Goal: Entertainment & Leisure: Consume media (video, audio)

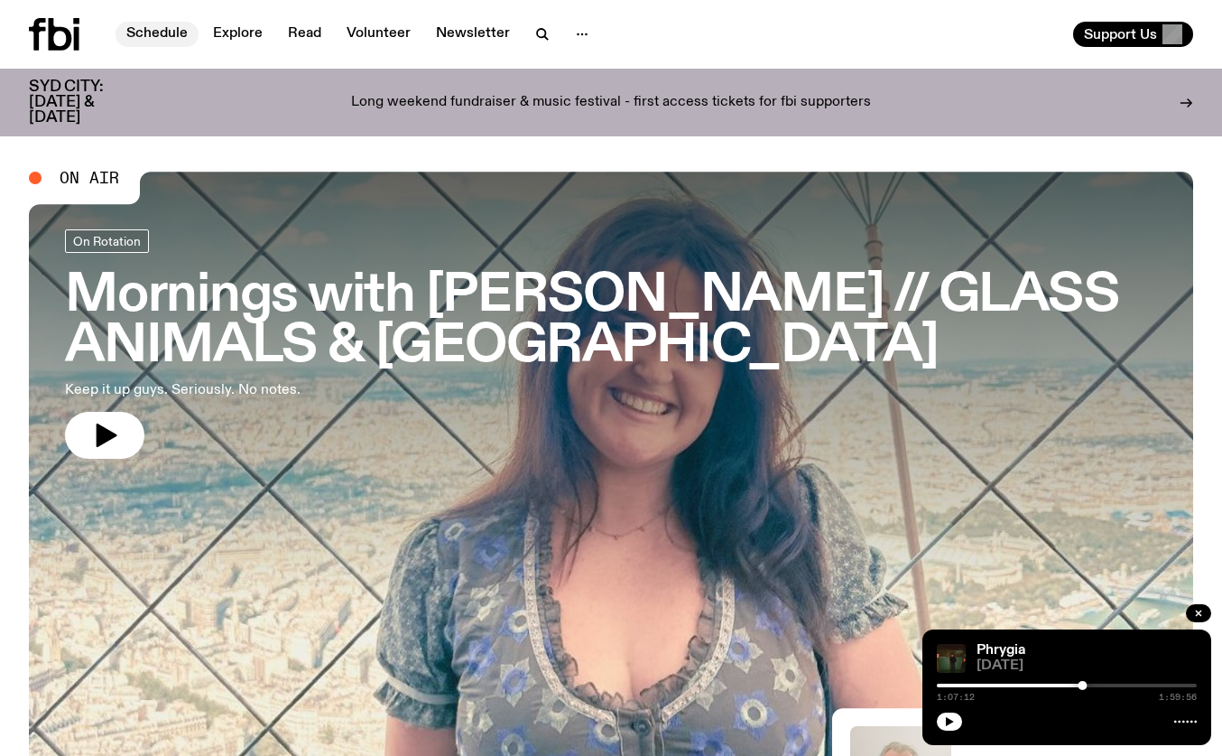
click at [153, 31] on link "Schedule" at bounding box center [157, 34] width 83 height 25
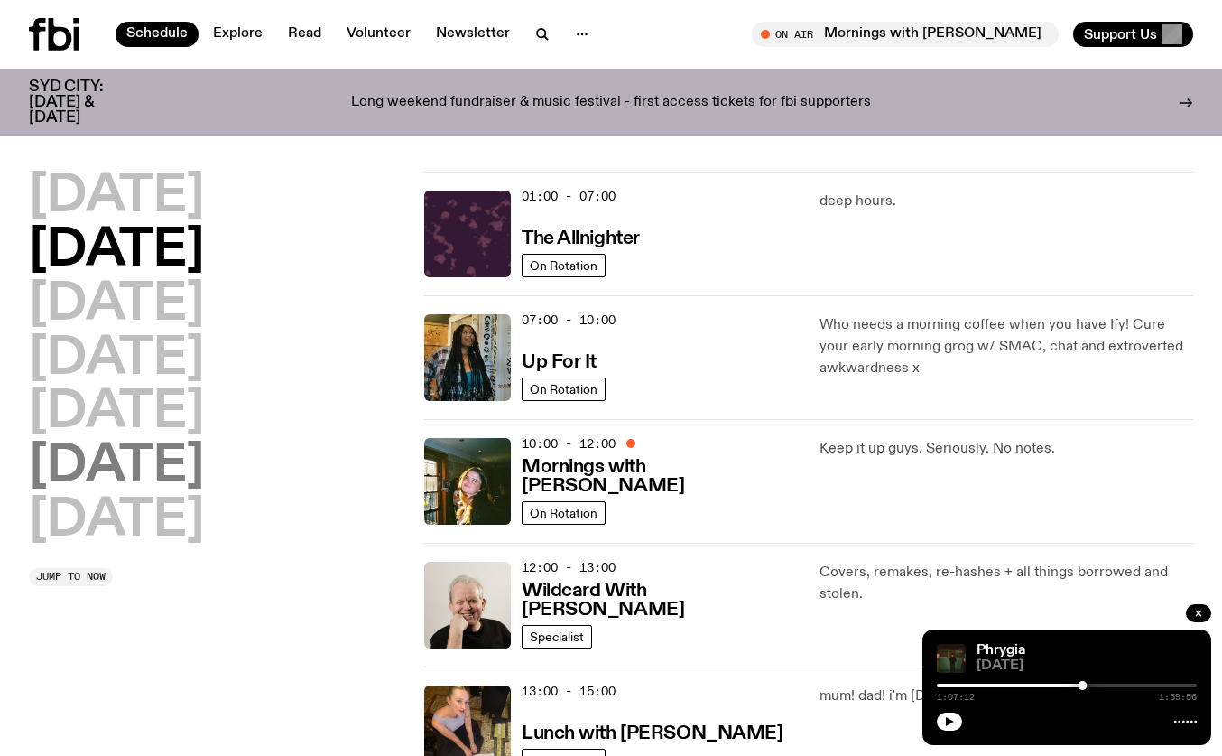
click at [123, 466] on h2 "[DATE]" at bounding box center [116, 466] width 175 height 51
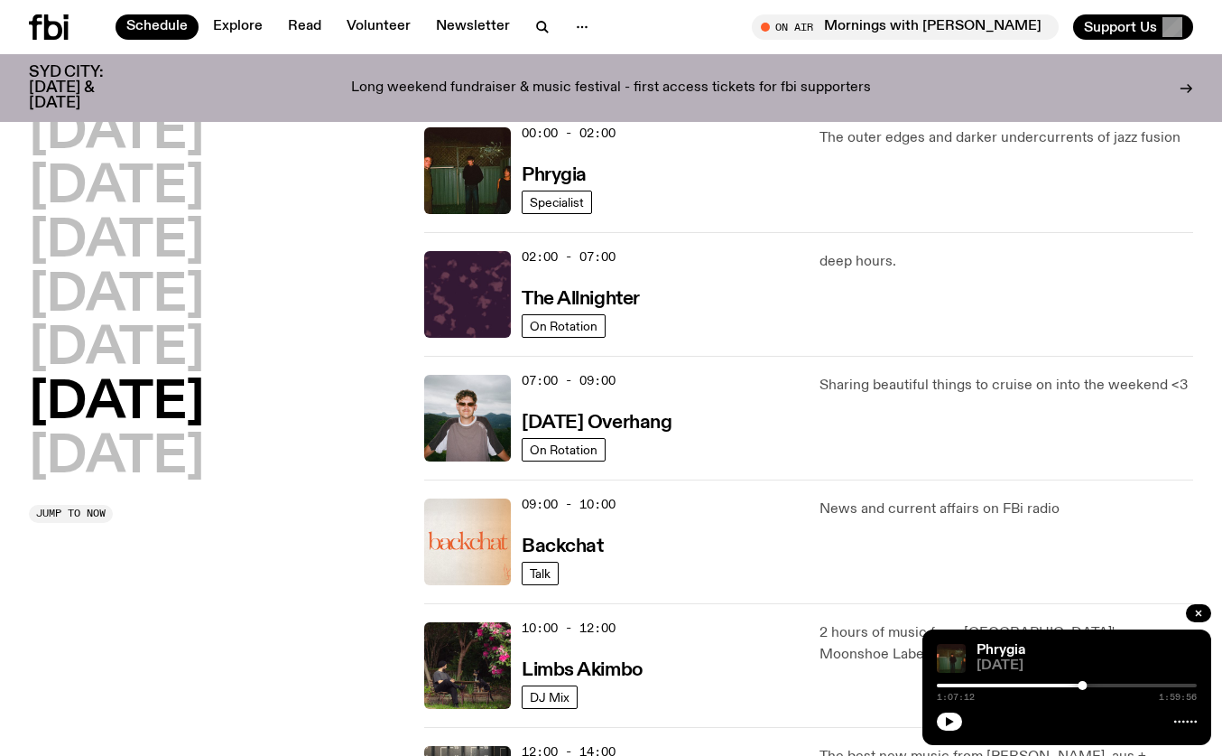
scroll to position [51, 0]
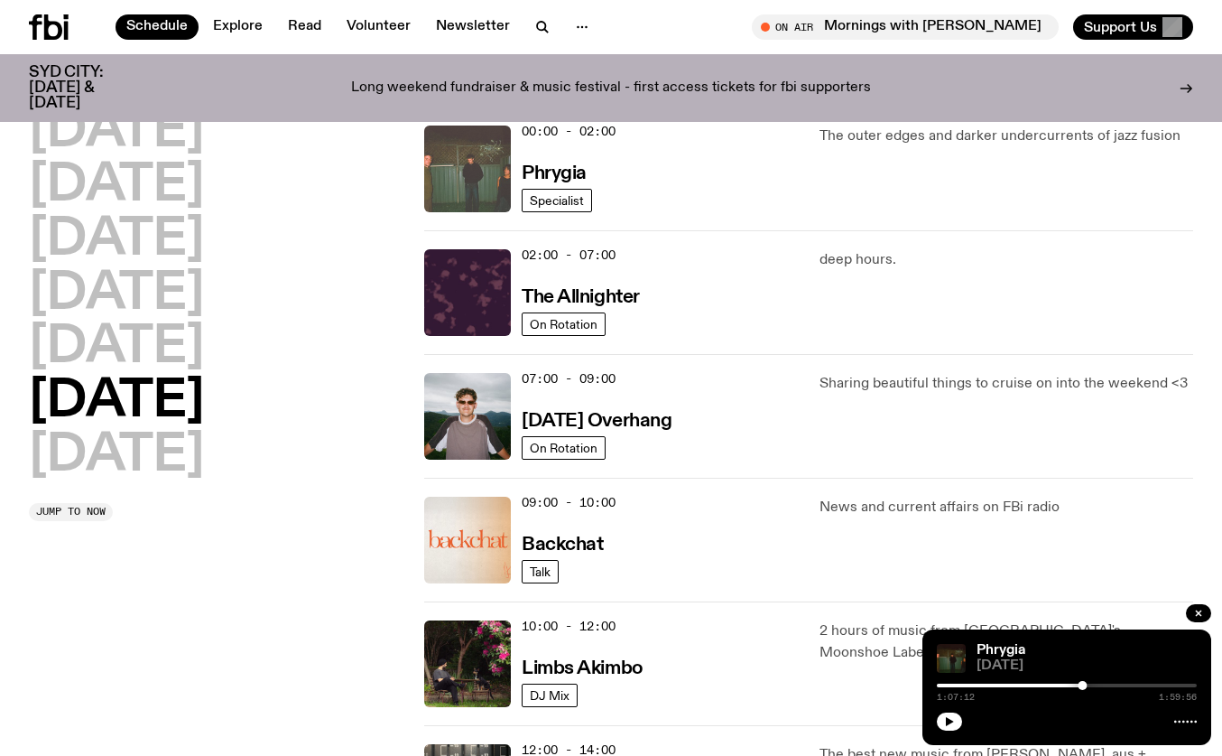
click at [480, 158] on img at bounding box center [467, 168] width 87 height 87
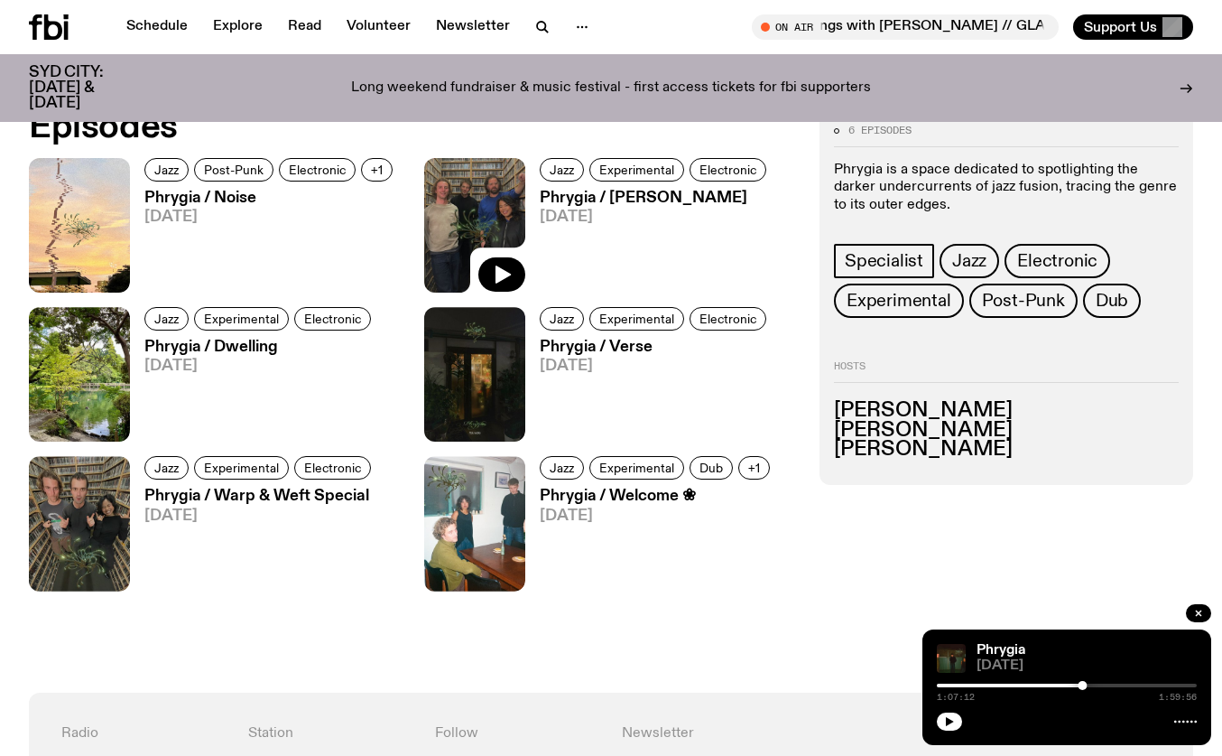
scroll to position [831, 0]
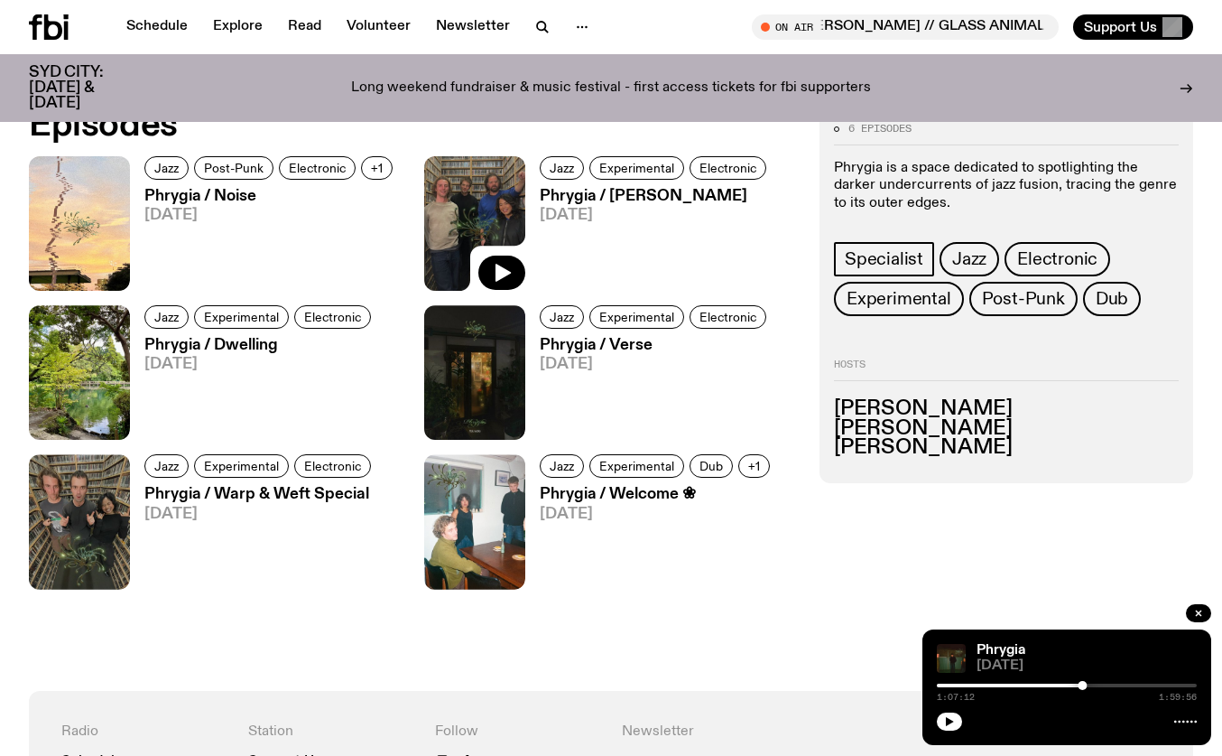
click at [550, 502] on h3 "Phrygia / Welcome ❀" at bounding box center [658, 494] width 236 height 15
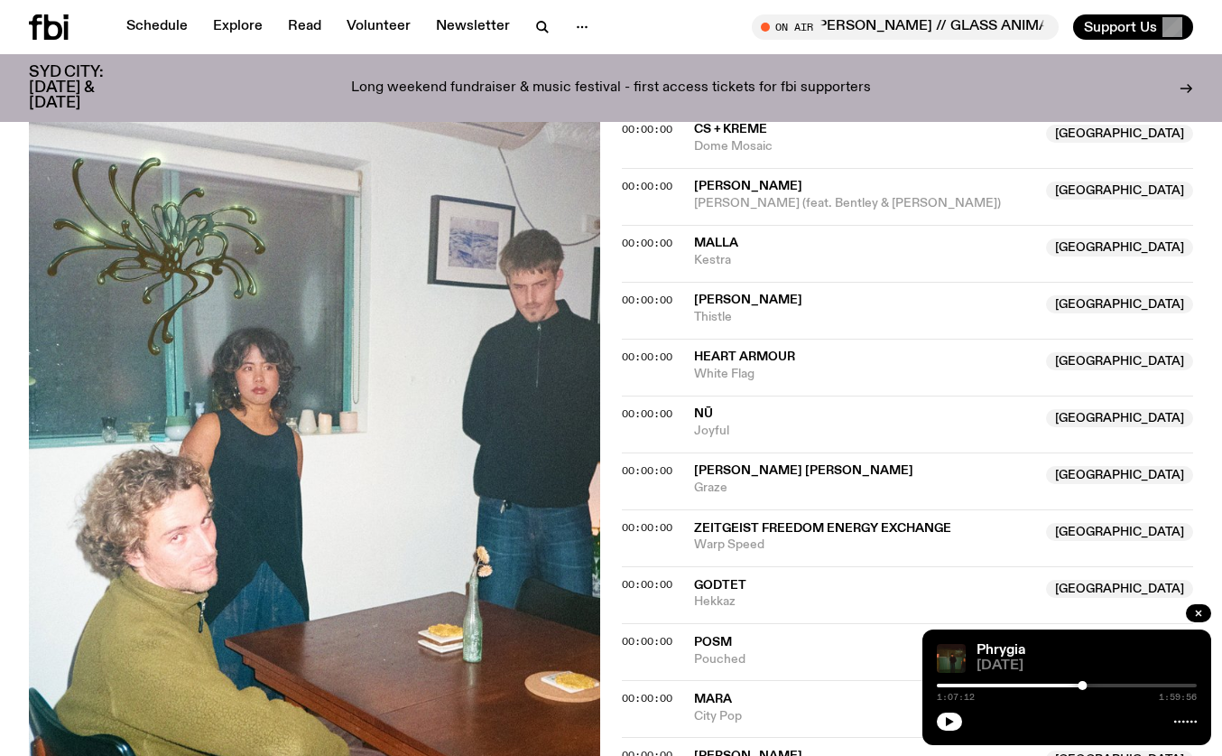
scroll to position [761, 0]
